Goal: Task Accomplishment & Management: Use online tool/utility

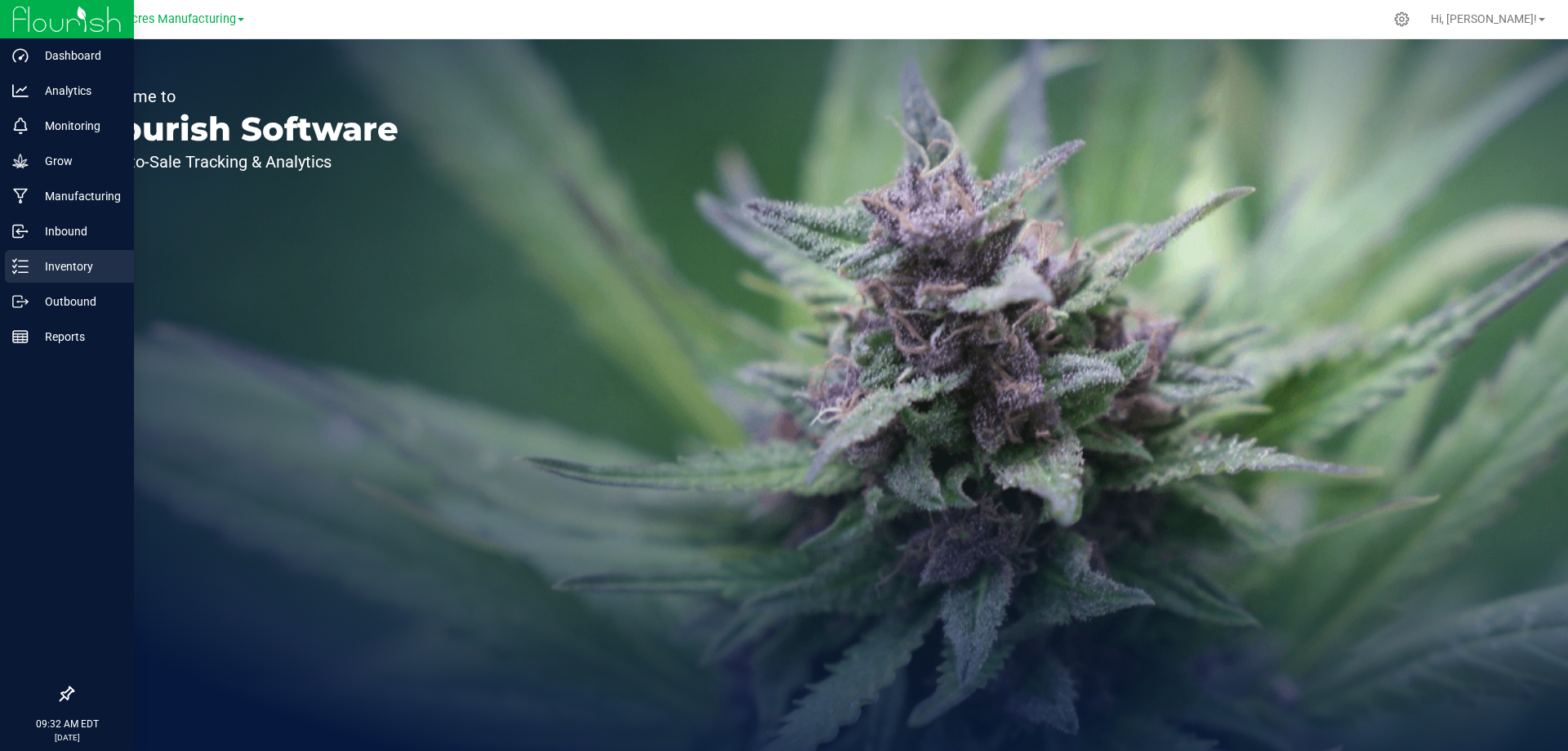
click at [23, 261] on line at bounding box center [23, 261] width 9 height 0
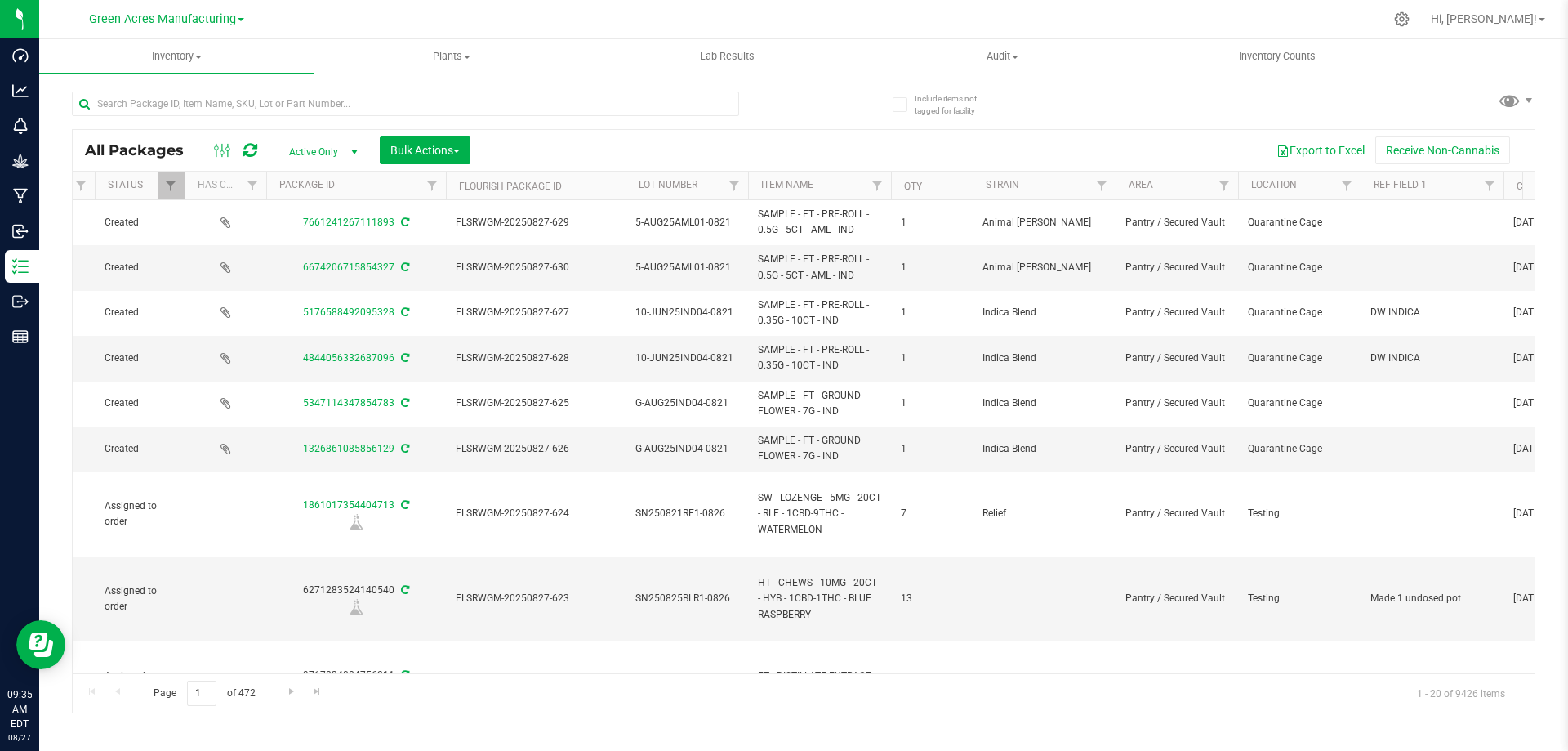
scroll to position [0, 323]
click at [1214, 182] on link "Filter" at bounding box center [1222, 185] width 27 height 28
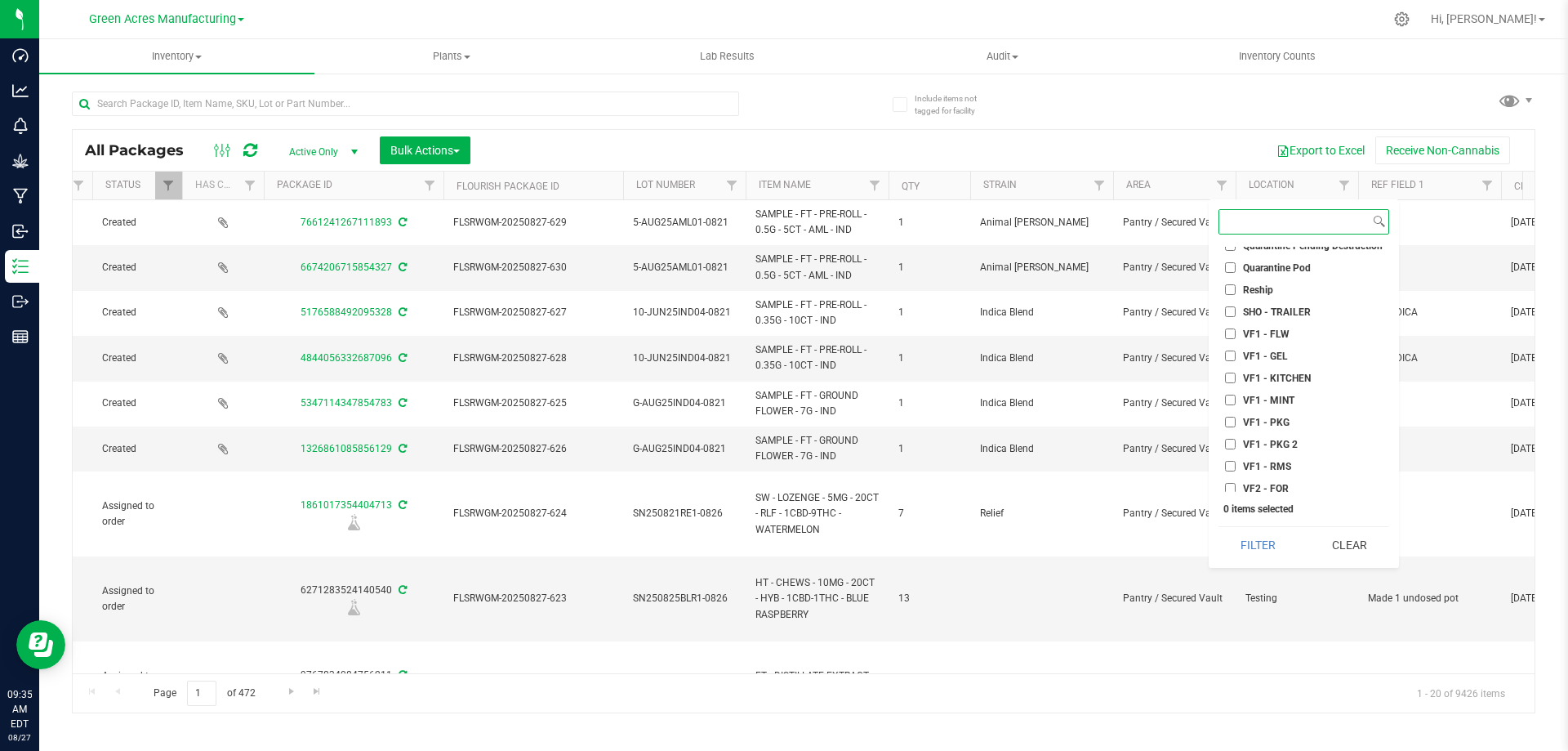
scroll to position [681, 0]
click at [1234, 437] on input "VF2 - FOR" at bounding box center [1230, 435] width 11 height 11
checkbox input "true"
click at [1260, 542] on button "Filter" at bounding box center [1258, 544] width 79 height 36
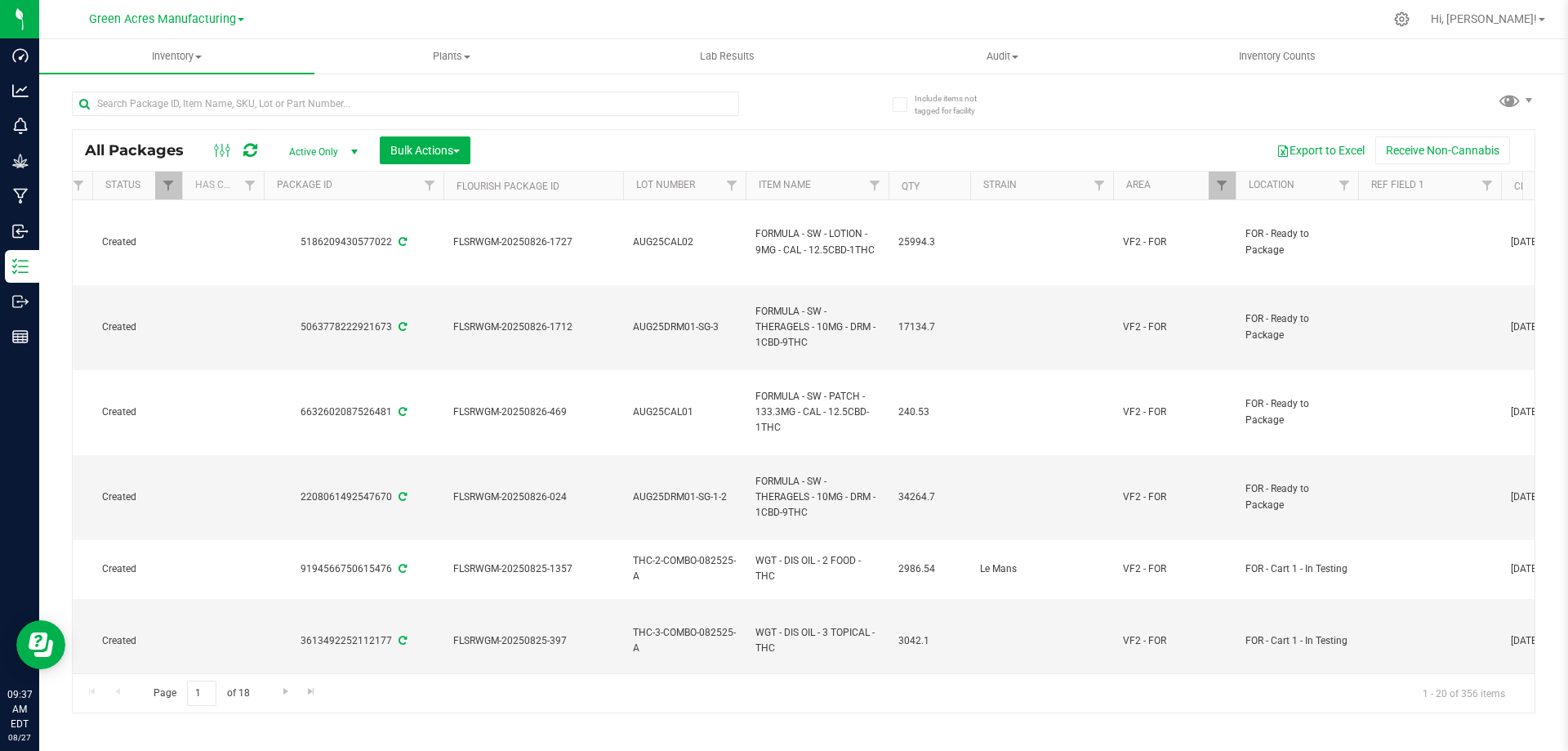
scroll to position [0, 429]
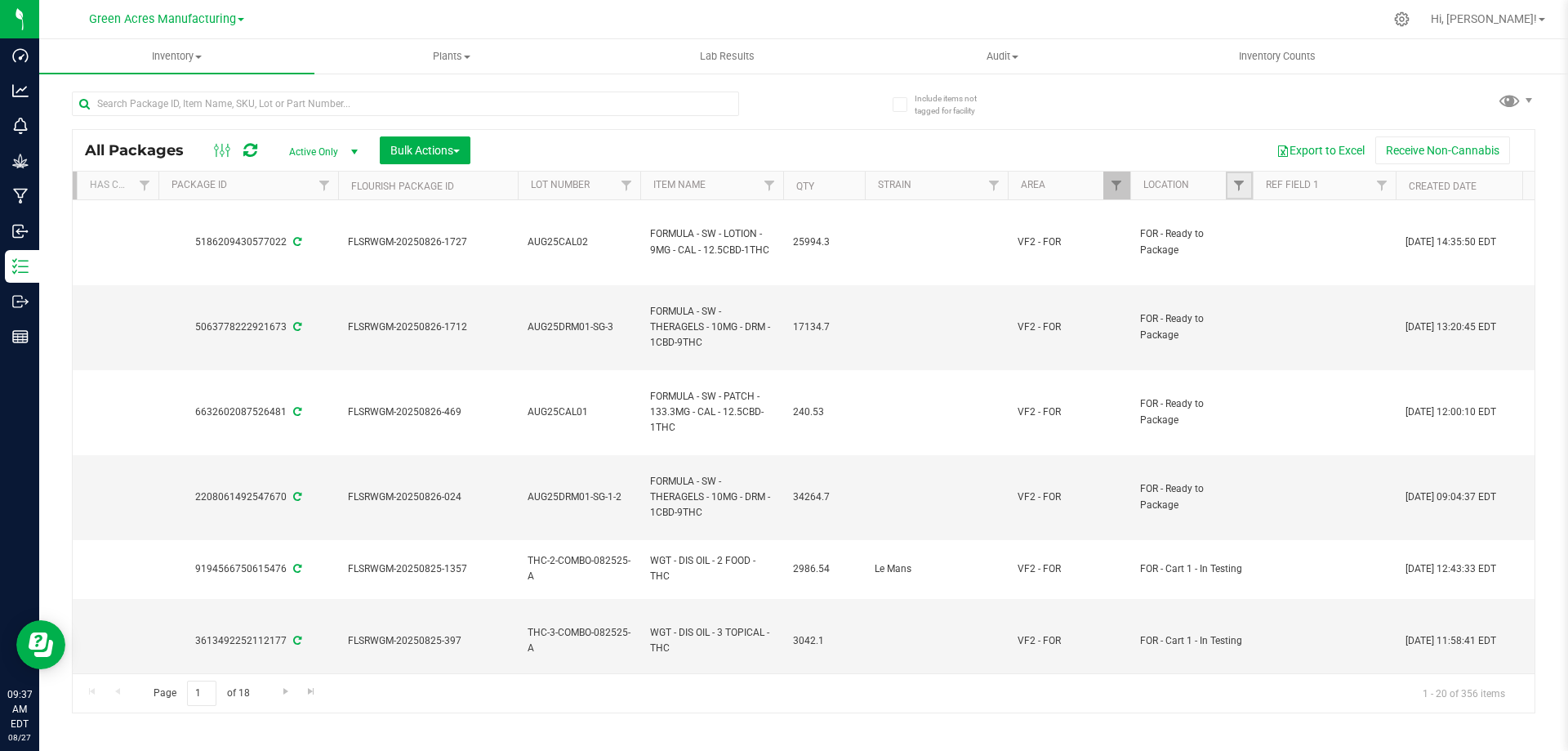
click at [1246, 181] on link "Filter" at bounding box center [1240, 185] width 27 height 28
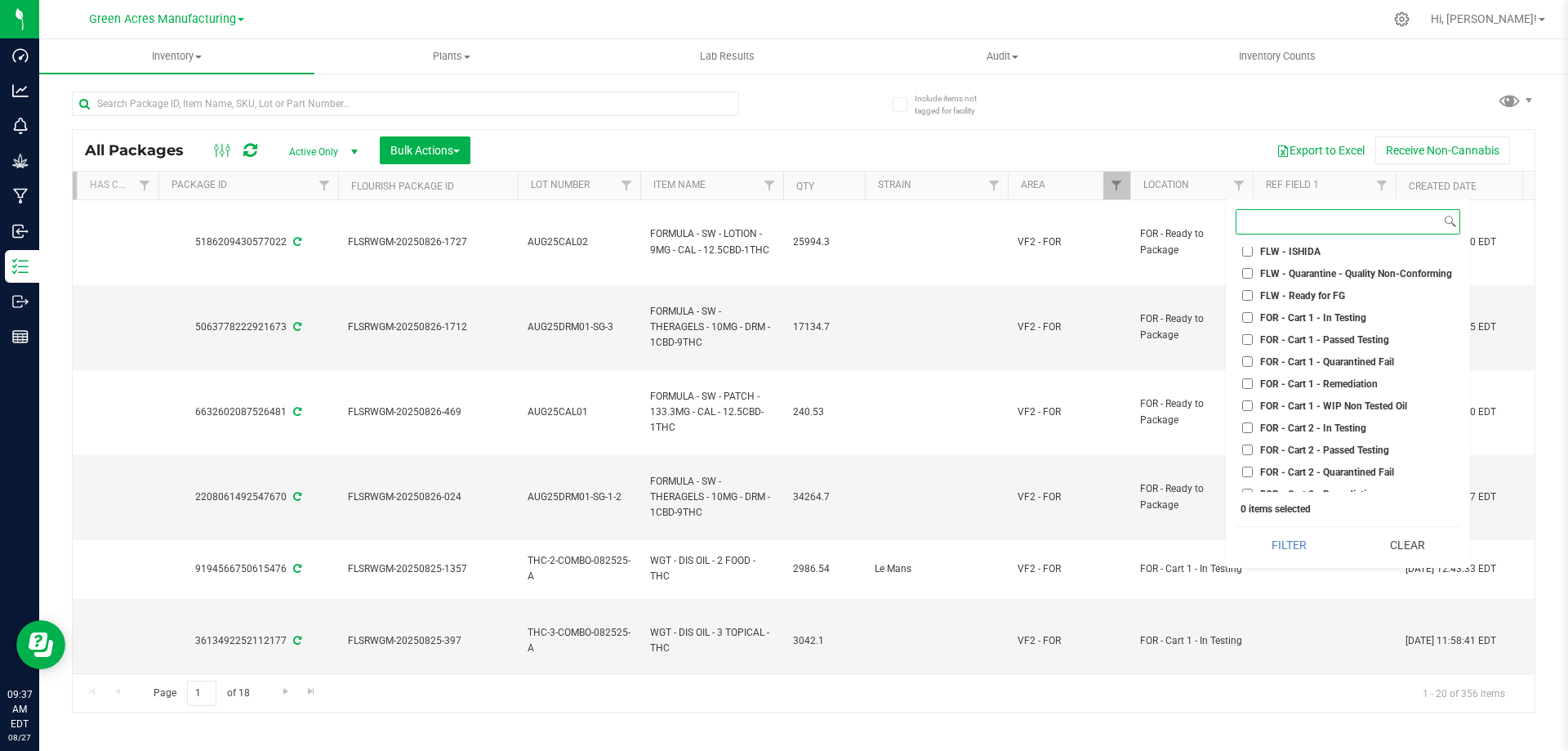
scroll to position [2125, 0]
click at [1245, 318] on input "FOR - Cart 1 - In Testing" at bounding box center [1247, 314] width 11 height 11
checkbox input "true"
click at [1283, 538] on button "Filter" at bounding box center [1289, 544] width 106 height 36
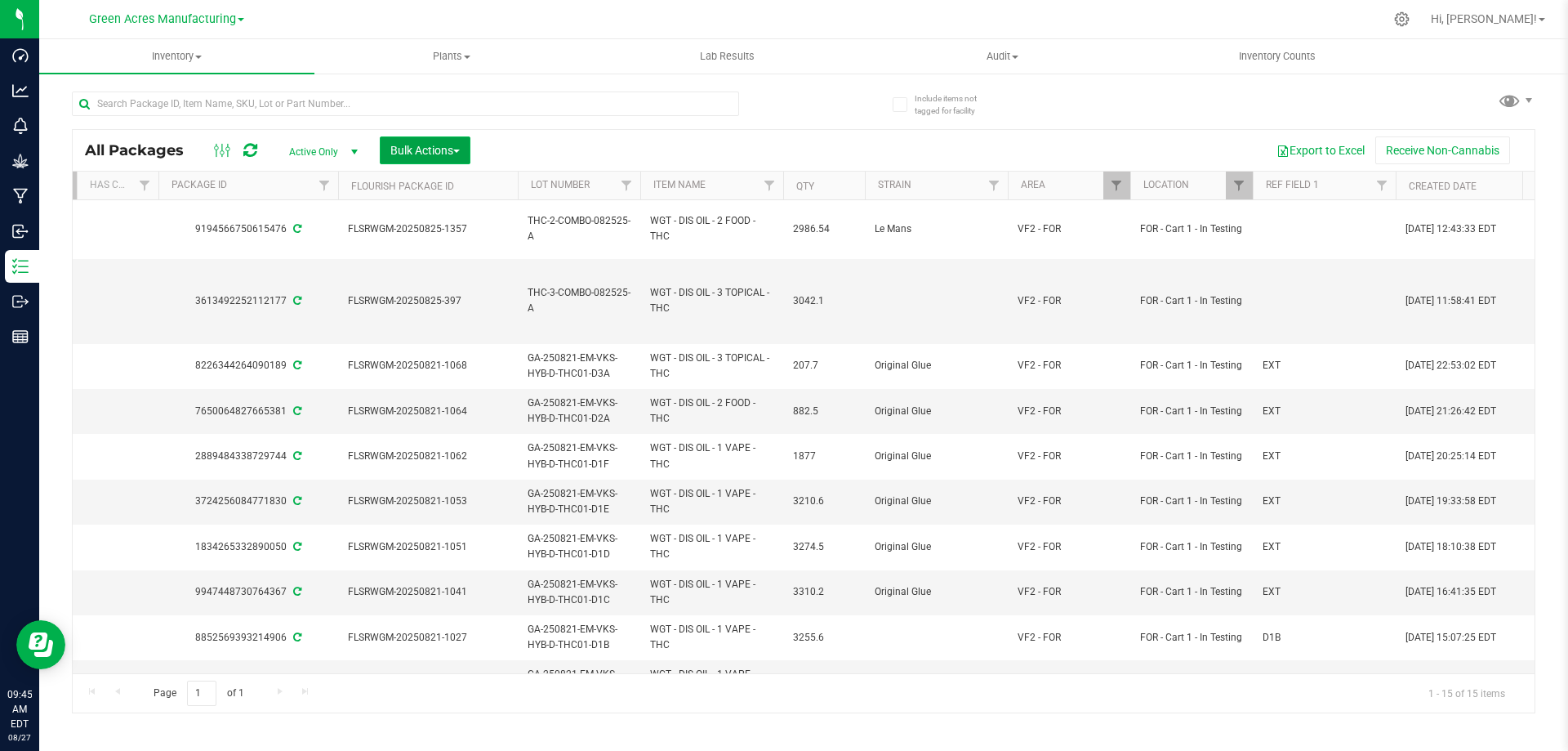
click at [412, 161] on button "Bulk Actions" at bounding box center [425, 150] width 90 height 28
click at [444, 314] on div "Locate packages" at bounding box center [441, 309] width 104 height 26
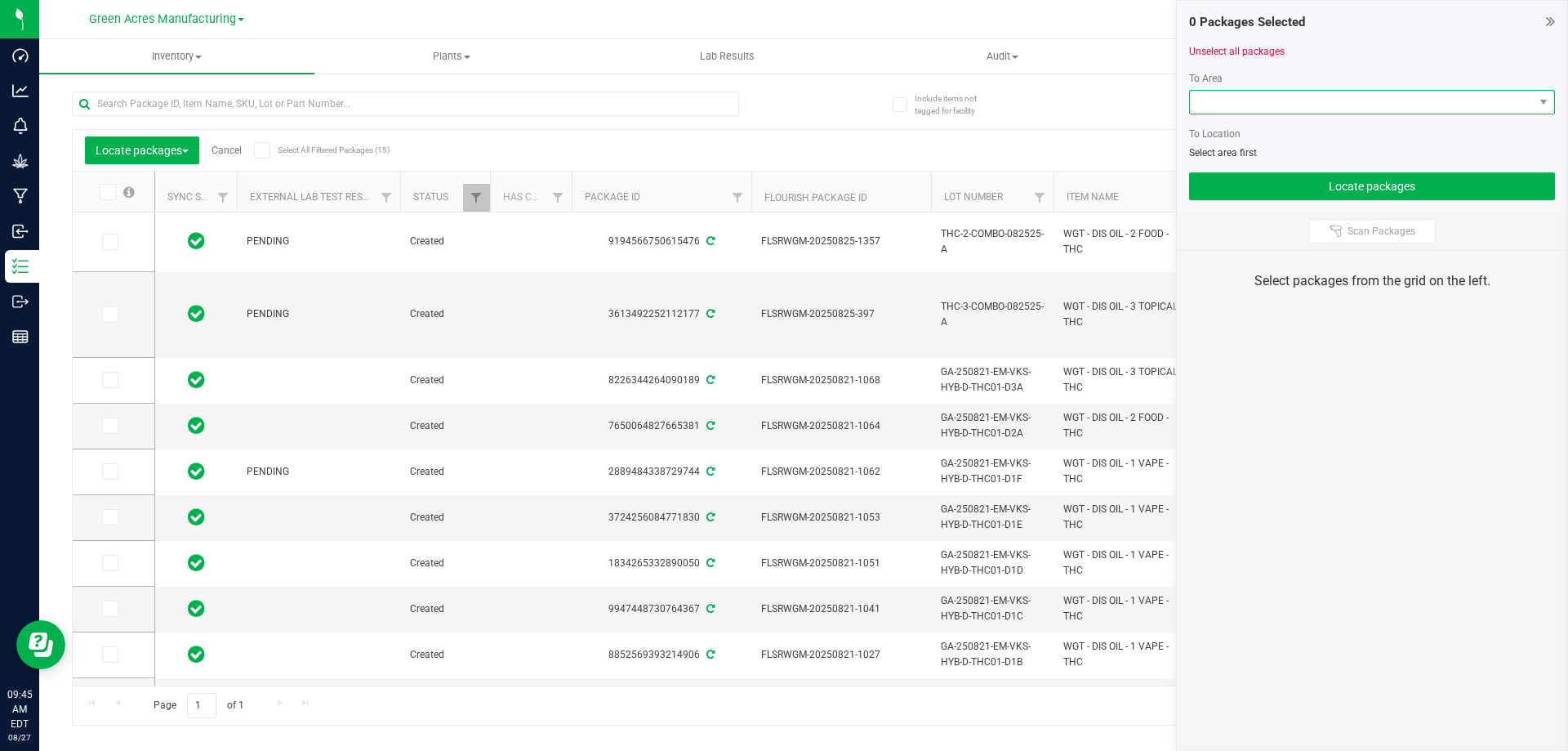
click at [1294, 100] on span at bounding box center [1362, 101] width 344 height 23
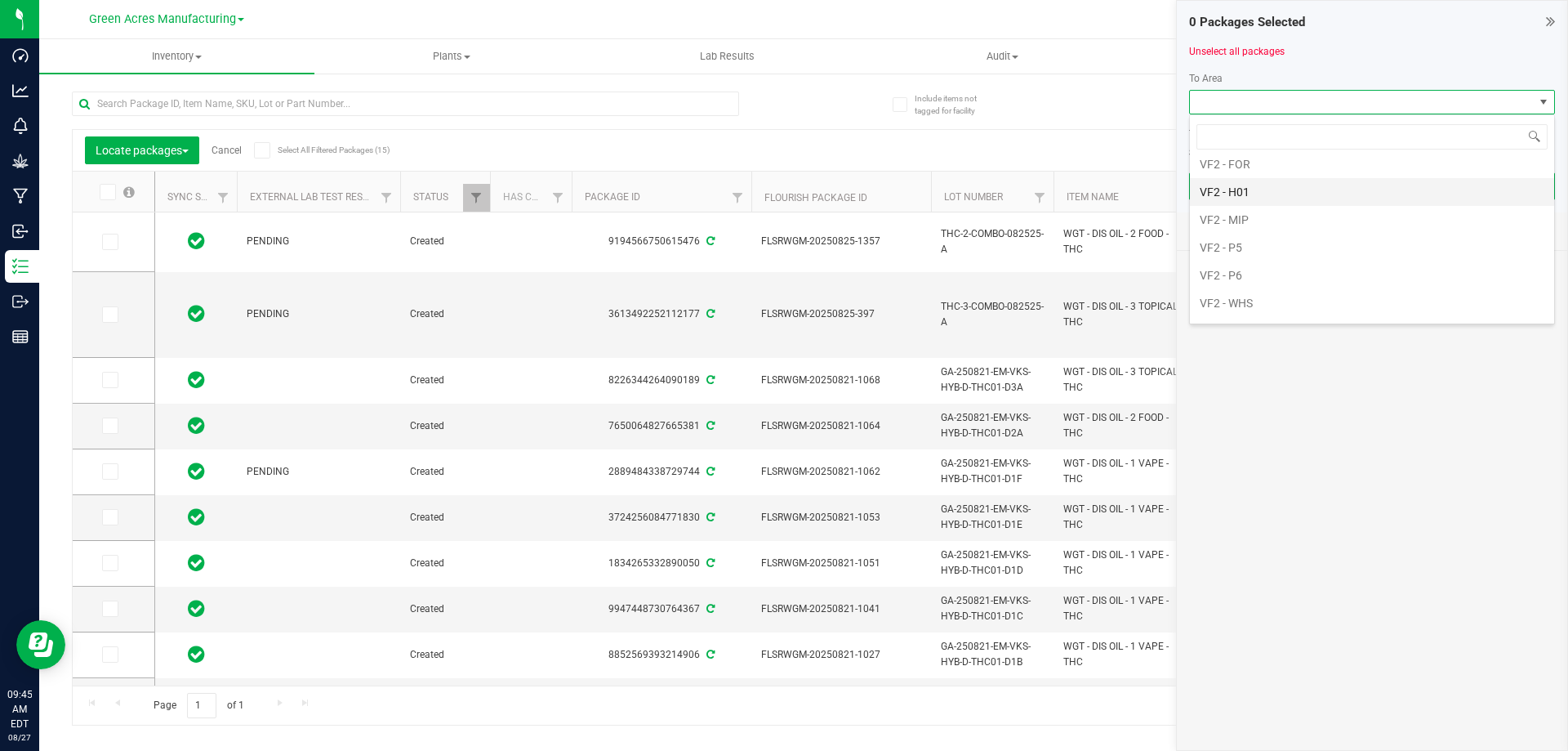
scroll to position [1031, 0]
click at [1273, 222] on li "VF2 - P5" at bounding box center [1372, 223] width 364 height 28
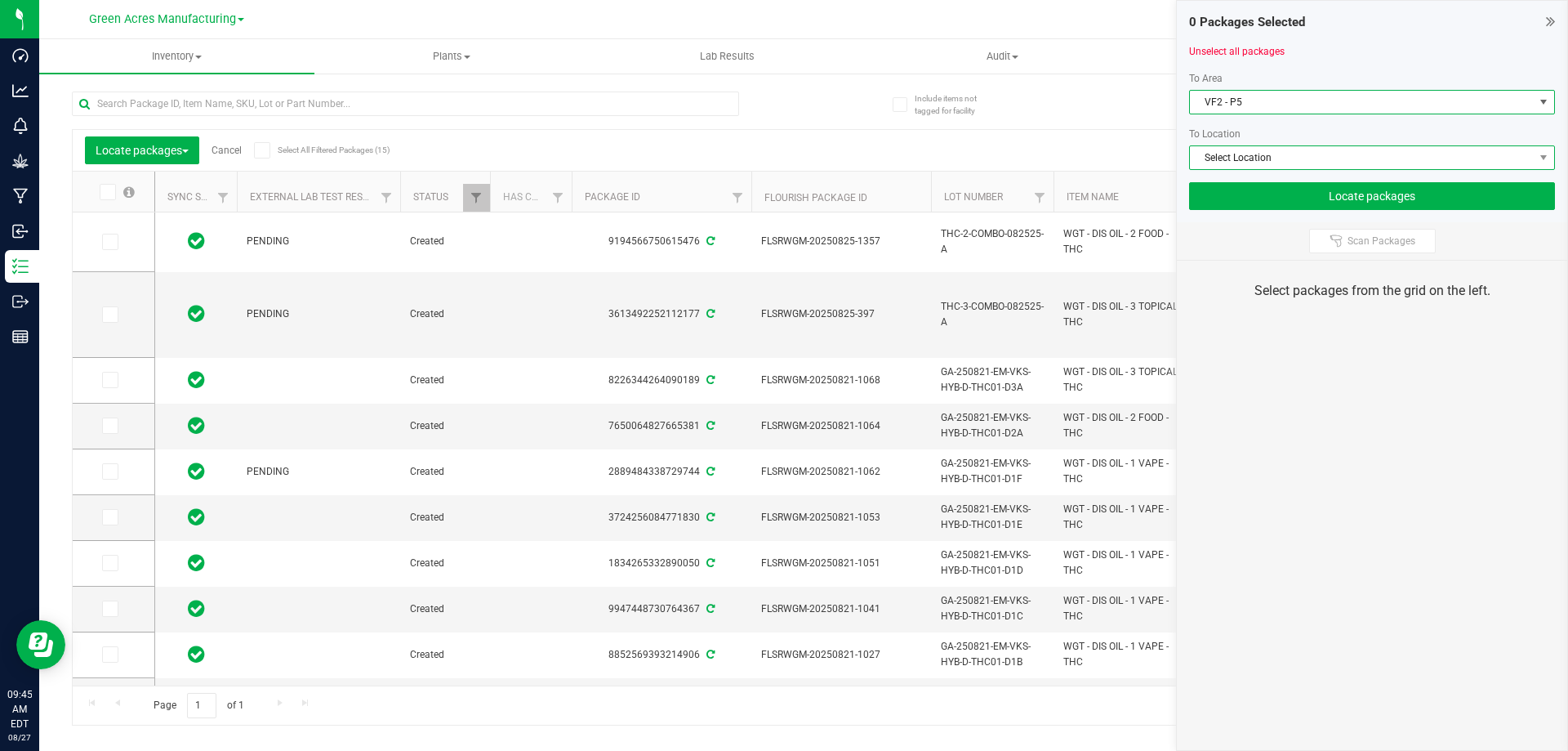
click at [1263, 153] on span "Select Location" at bounding box center [1362, 157] width 344 height 23
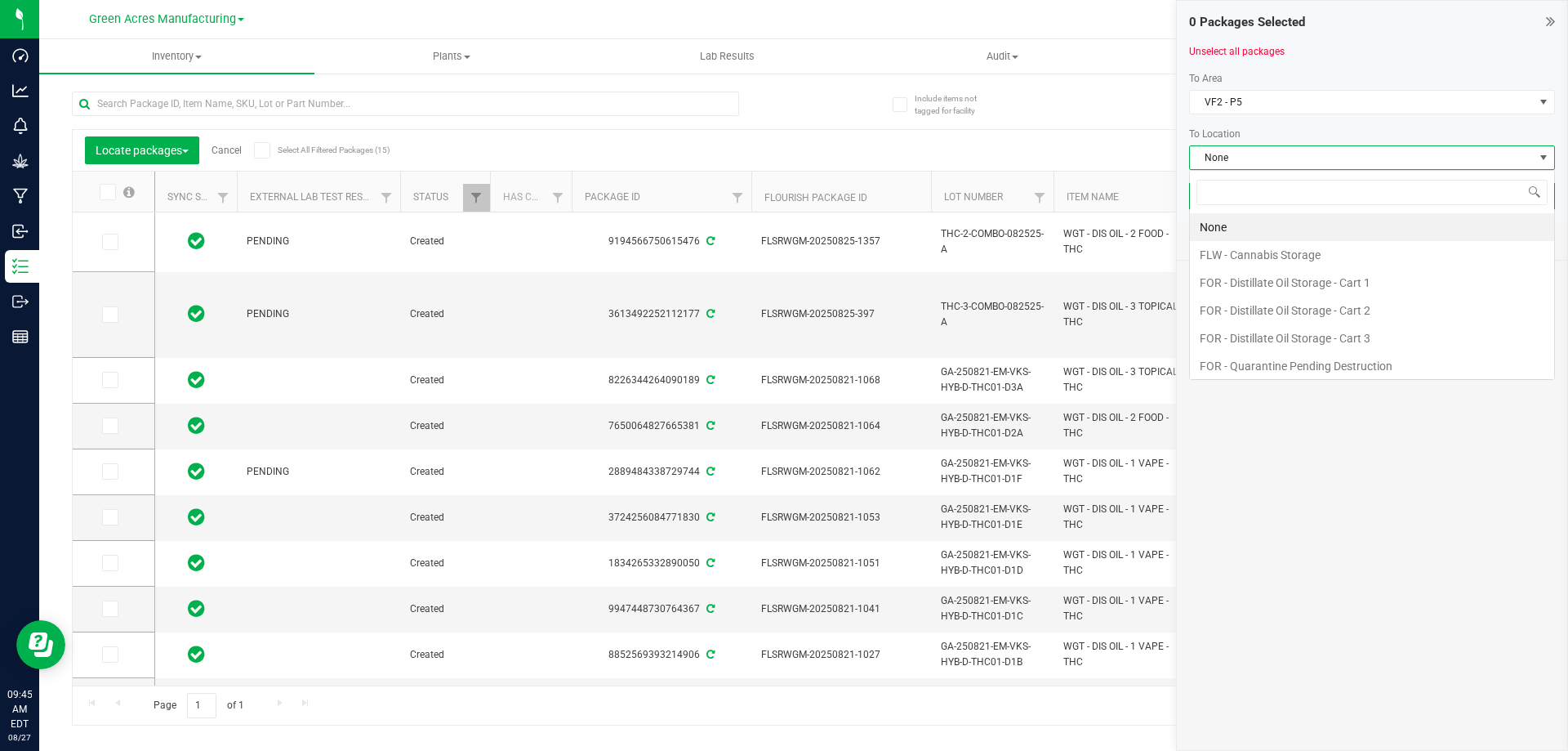
scroll to position [24, 366]
click at [1301, 303] on li "FOR - Distillate Oil Storage - Cart 2" at bounding box center [1372, 310] width 364 height 28
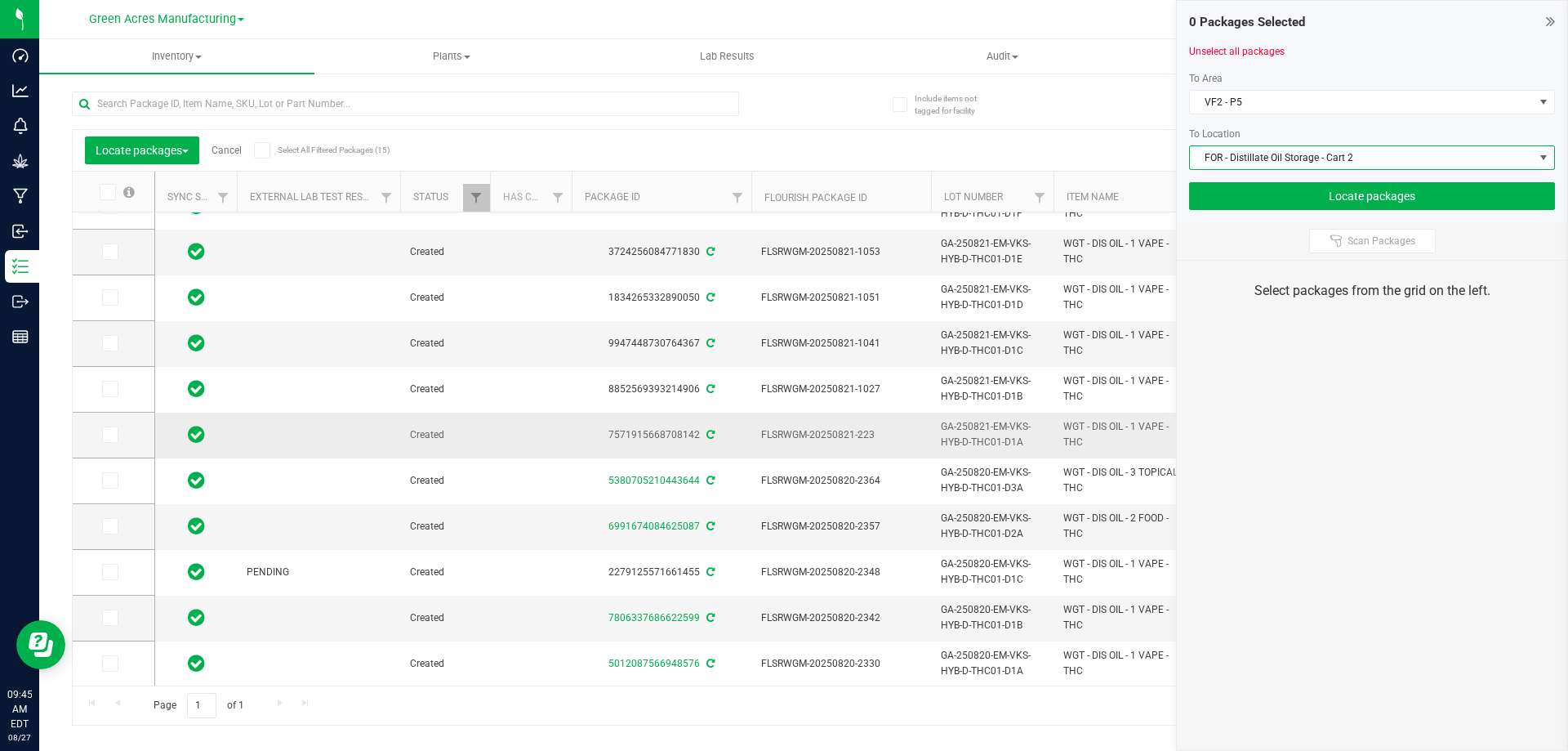
scroll to position [0, 0]
click at [114, 663] on icon at bounding box center [109, 663] width 11 height 0
click at [0, 0] on input "checkbox" at bounding box center [0, 0] width 0 height 0
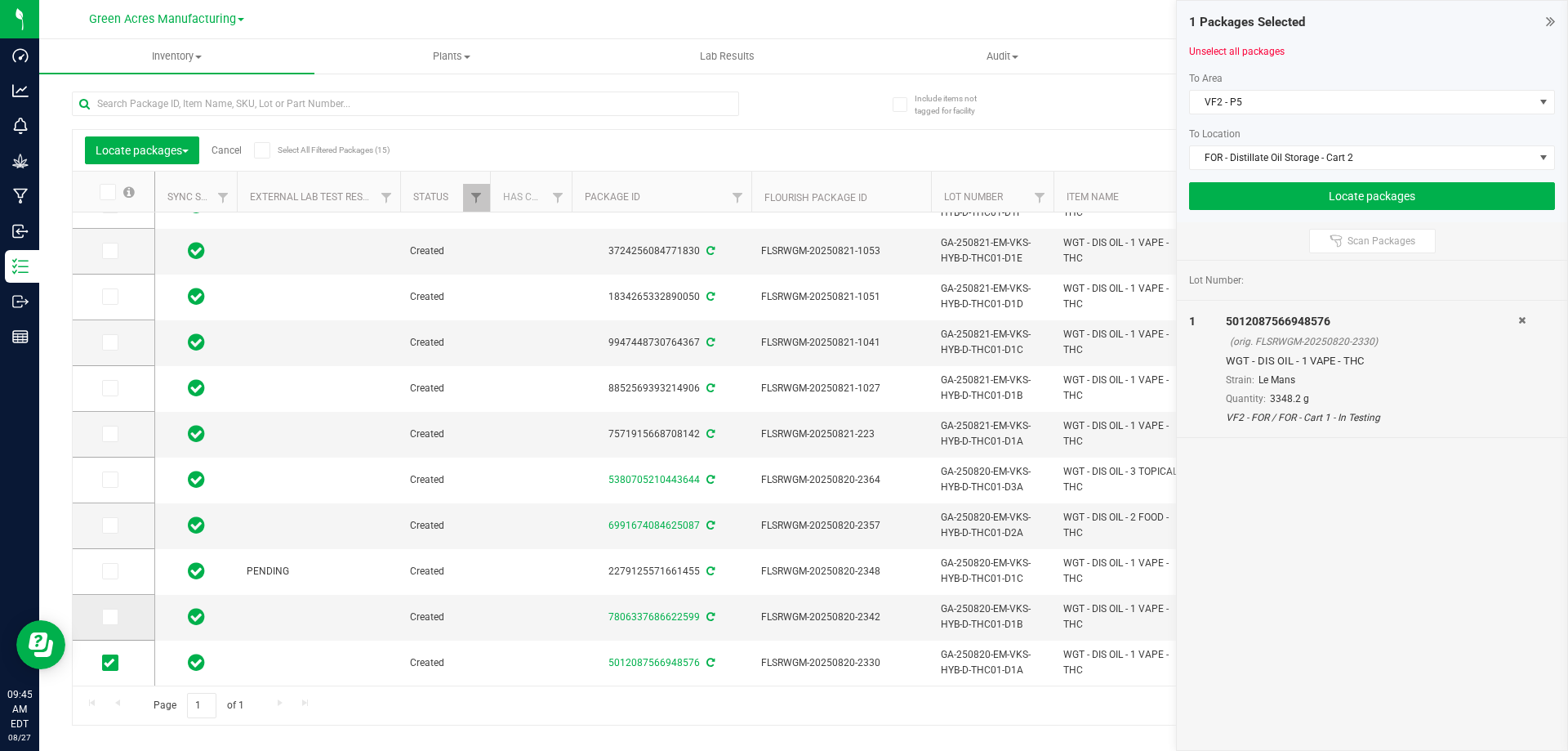
click at [113, 617] on icon at bounding box center [109, 617] width 11 height 0
click at [0, 0] on input "checkbox" at bounding box center [0, 0] width 0 height 0
click at [113, 571] on icon at bounding box center [109, 571] width 11 height 0
click at [0, 0] on input "checkbox" at bounding box center [0, 0] width 0 height 0
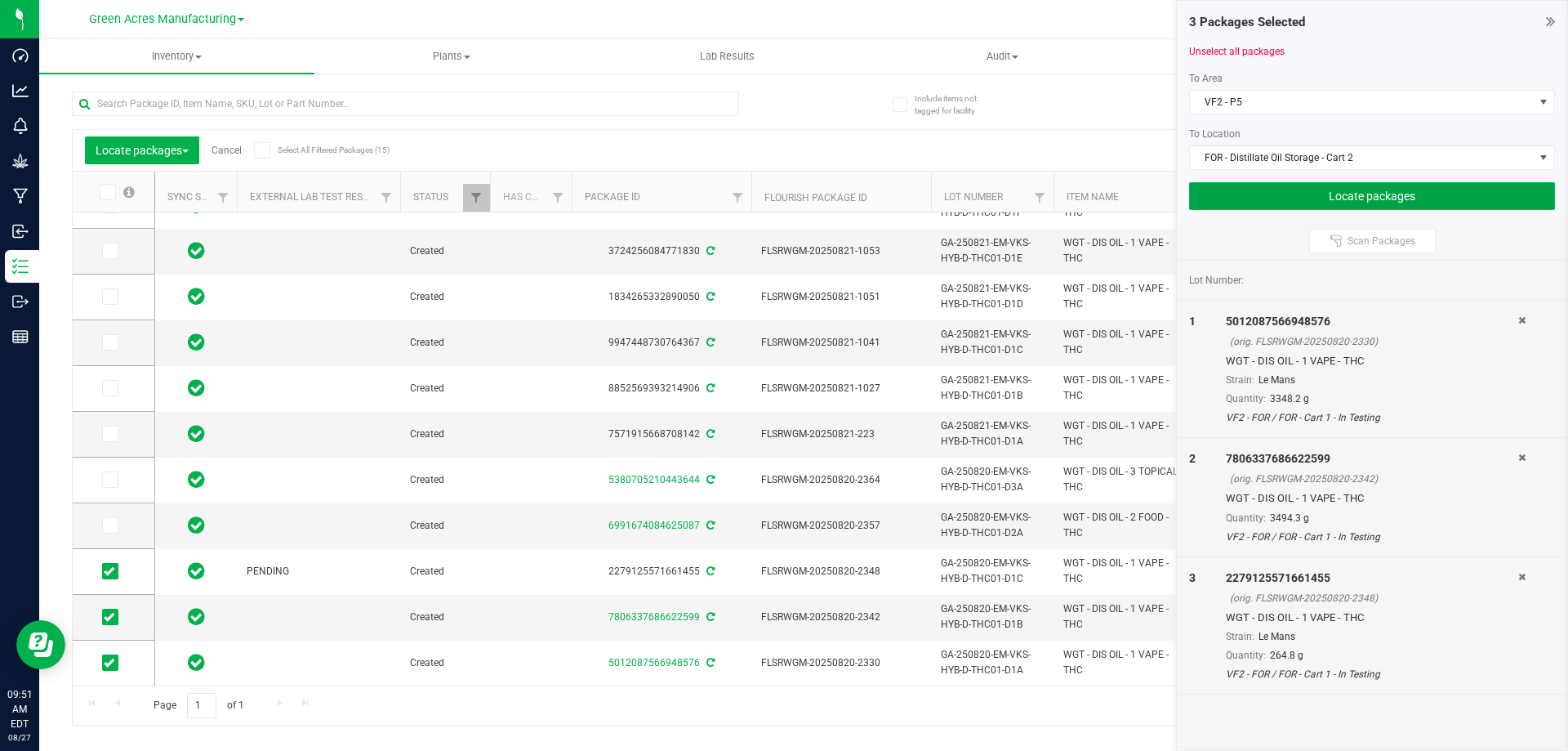
click at [1367, 192] on button "Locate packages" at bounding box center [1372, 196] width 366 height 28
